Goal: Task Accomplishment & Management: Manage account settings

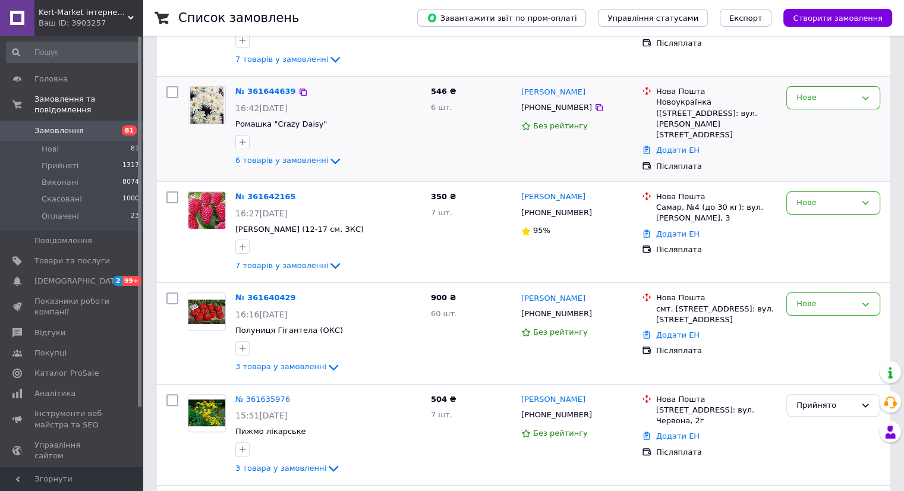
scroll to position [238, 0]
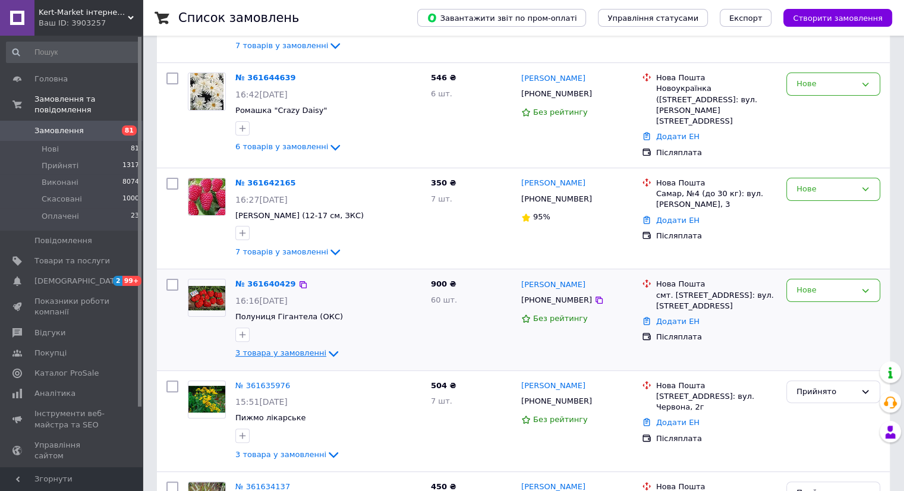
click at [326, 346] on icon at bounding box center [333, 353] width 14 height 14
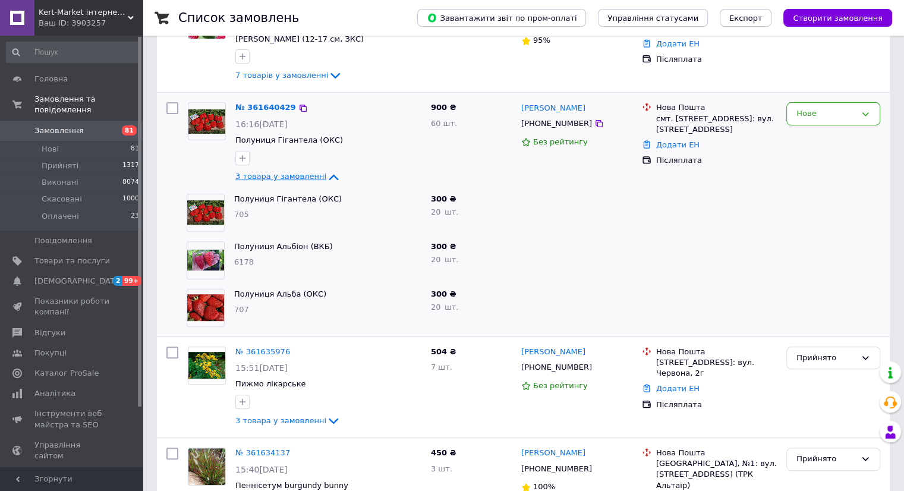
scroll to position [416, 0]
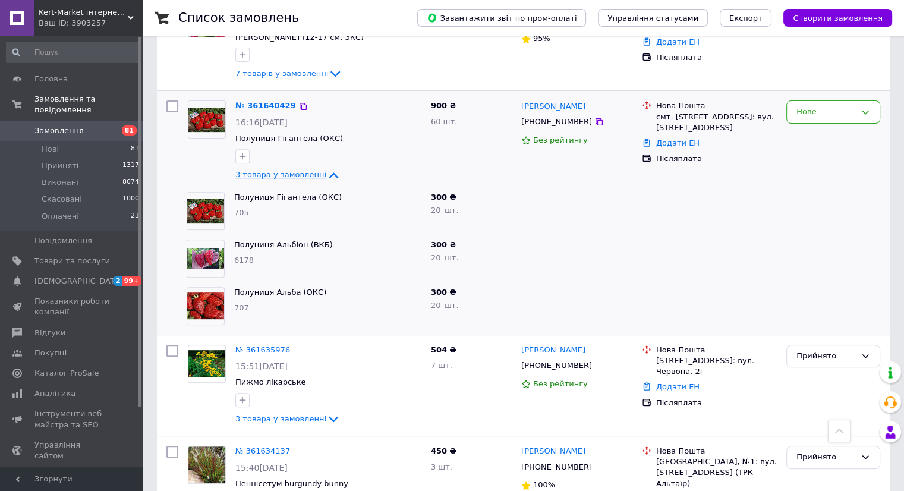
click at [329, 172] on icon at bounding box center [334, 175] width 10 height 6
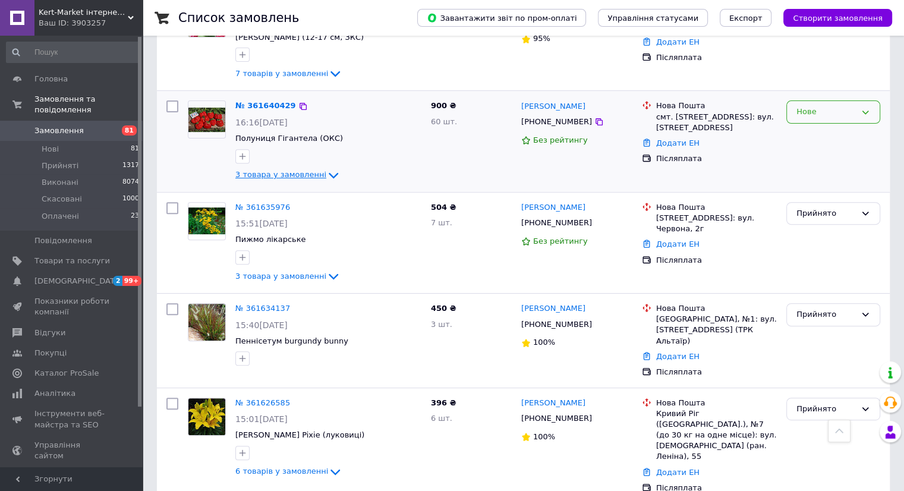
click at [870, 100] on div "Нове" at bounding box center [833, 111] width 94 height 23
click at [826, 126] on li "Прийнято" at bounding box center [833, 137] width 93 height 22
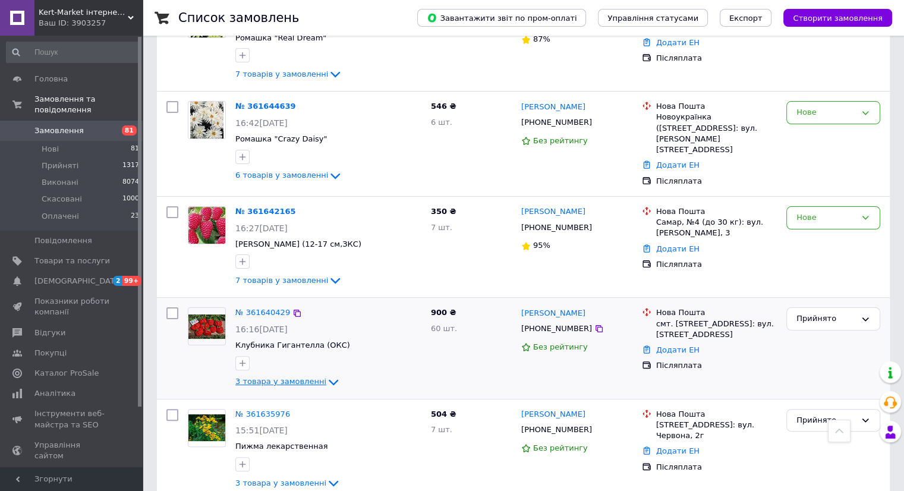
scroll to position [178, 0]
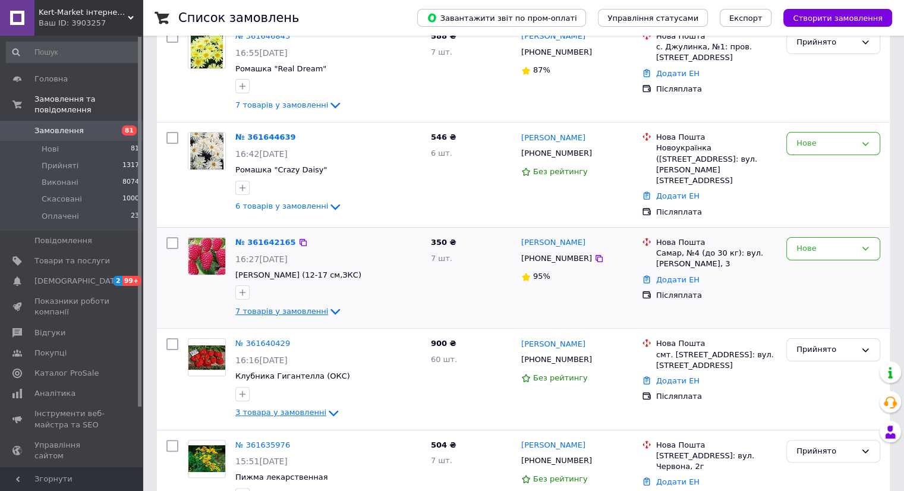
click at [328, 304] on icon at bounding box center [335, 311] width 14 height 14
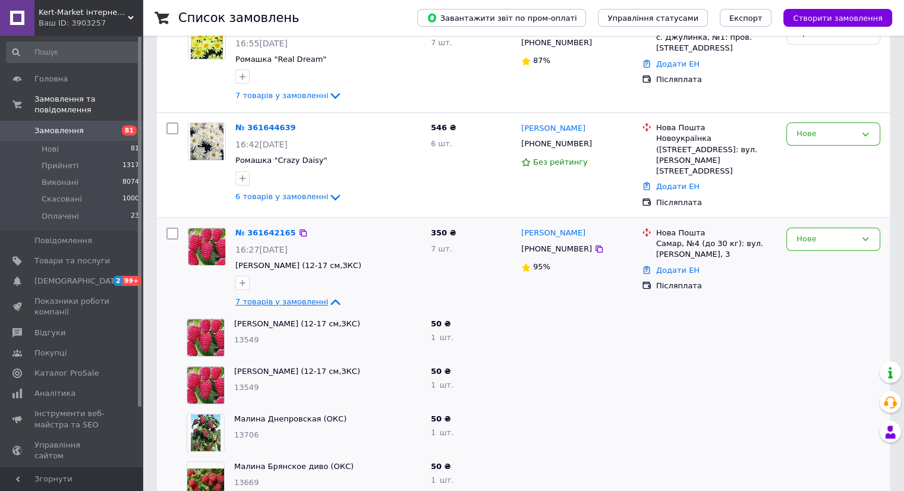
scroll to position [119, 0]
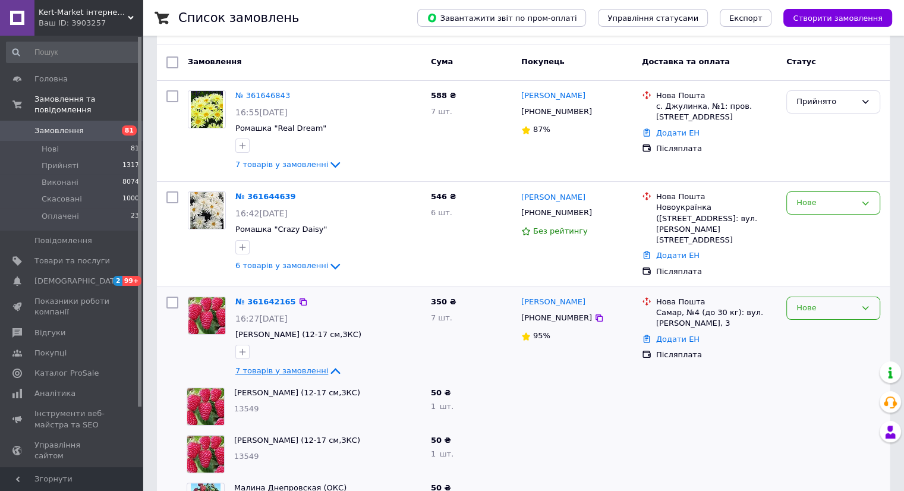
click at [870, 296] on div "Нове" at bounding box center [833, 307] width 94 height 23
click at [824, 322] on li "Прийнято" at bounding box center [833, 333] width 93 height 22
click at [328, 364] on icon at bounding box center [335, 371] width 14 height 14
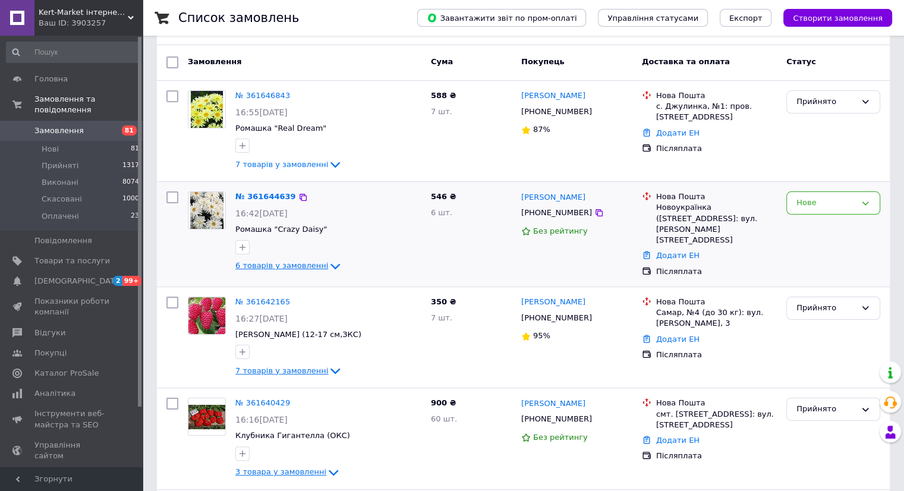
click at [330, 263] on icon at bounding box center [335, 266] width 10 height 6
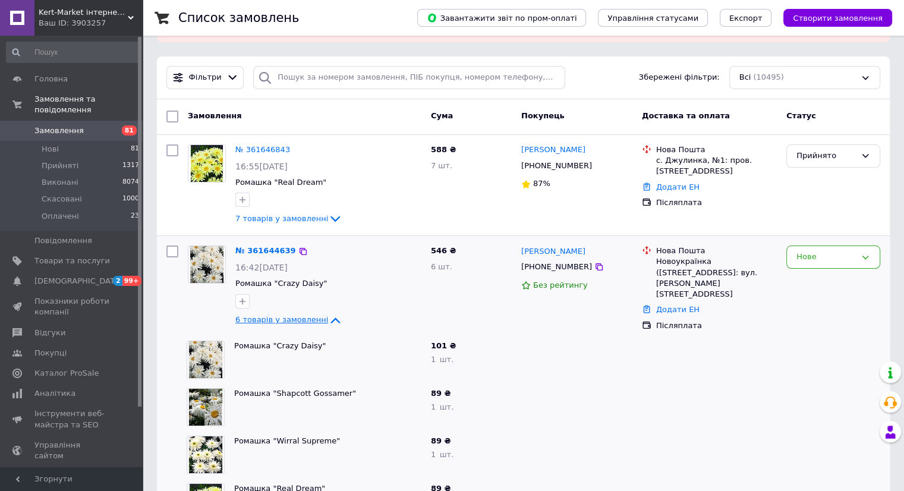
scroll to position [59, 0]
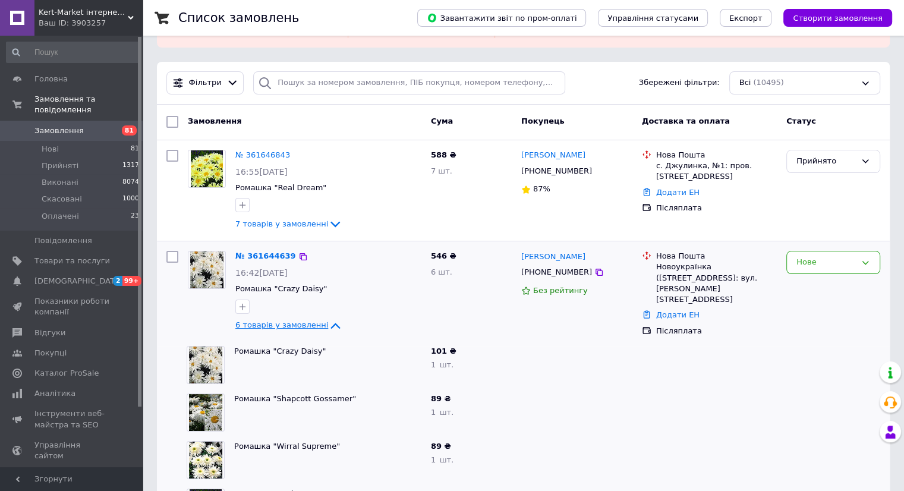
click at [331, 323] on icon at bounding box center [336, 326] width 10 height 6
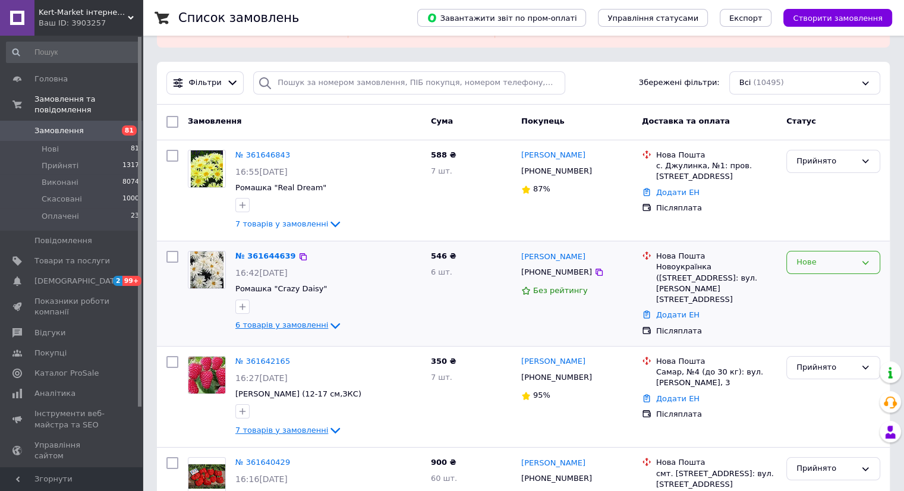
click at [870, 251] on div "Нове" at bounding box center [833, 262] width 94 height 23
click at [825, 276] on li "Прийнято" at bounding box center [833, 287] width 93 height 22
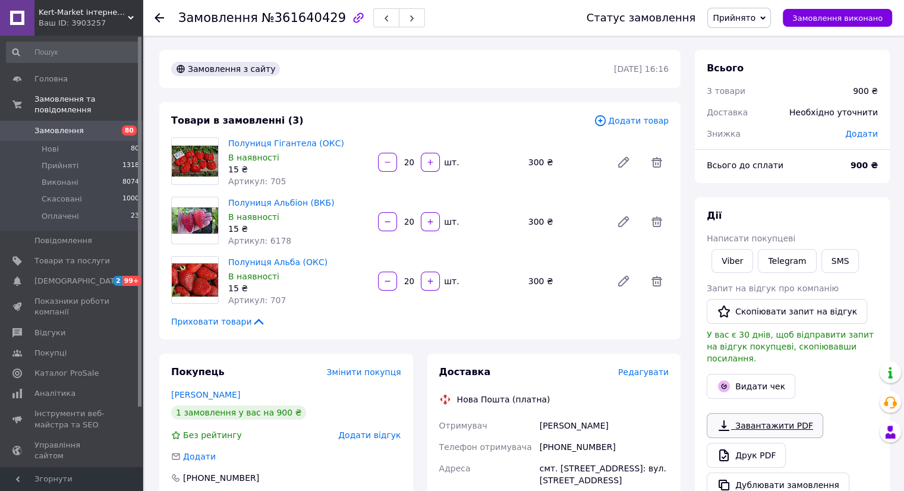
click at [775, 416] on link "Завантажити PDF" at bounding box center [764, 425] width 116 height 25
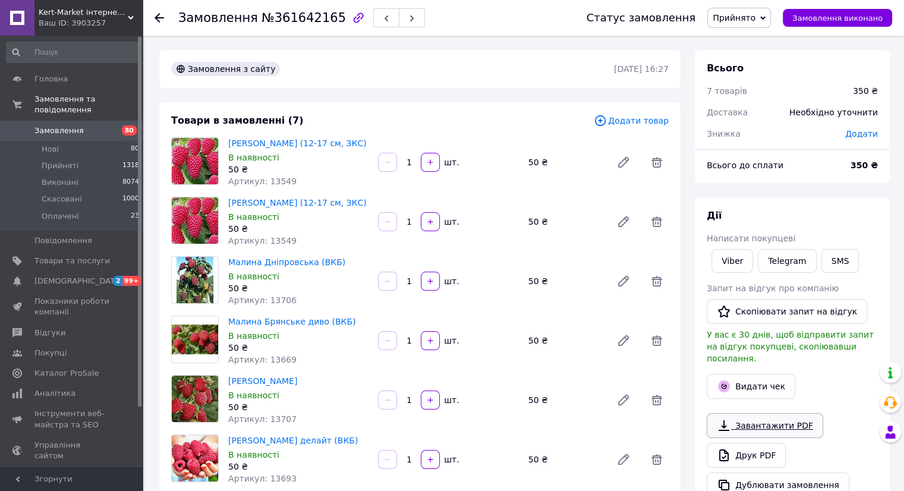
click at [777, 416] on link "Завантажити PDF" at bounding box center [764, 425] width 116 height 25
click at [758, 413] on link "Завантажити PDF" at bounding box center [764, 425] width 116 height 25
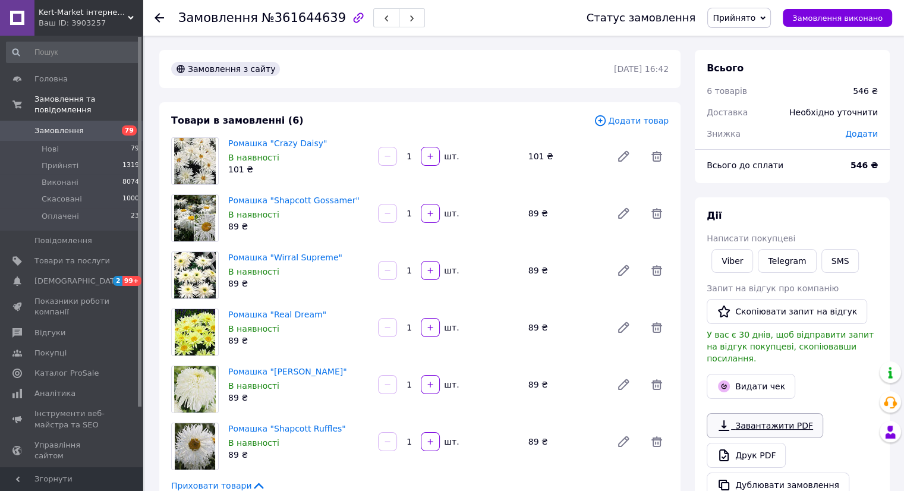
click at [754, 418] on link "Завантажити PDF" at bounding box center [764, 425] width 116 height 25
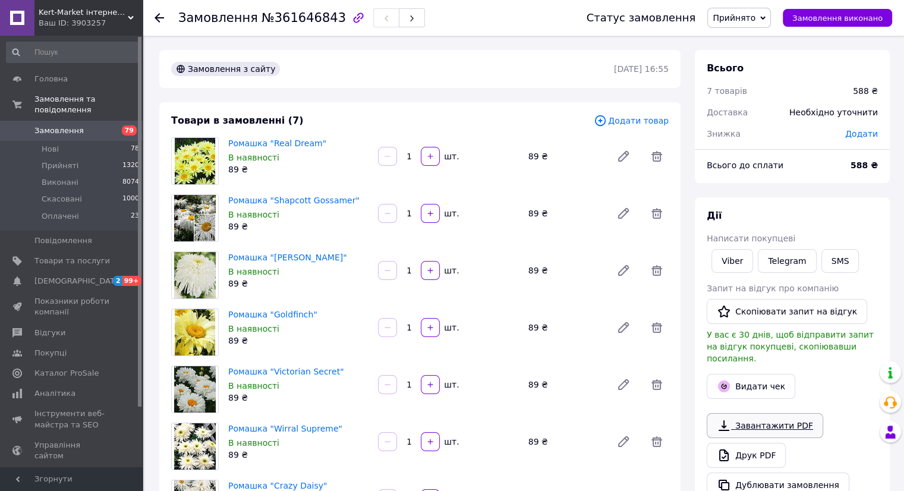
click at [775, 413] on link "Завантажити PDF" at bounding box center [764, 425] width 116 height 25
